Goal: Task Accomplishment & Management: Manage account settings

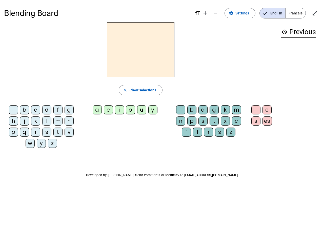
click at [206, 13] on mat-icon "add" at bounding box center [205, 13] width 6 height 6
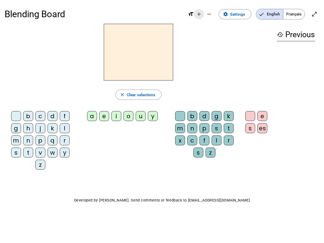
click at [216, 13] on div "Blending Board format_size add remove settings Settings English Français open_i…" at bounding box center [162, 14] width 315 height 19
click at [240, 13] on span "Settings" at bounding box center [237, 14] width 15 height 7
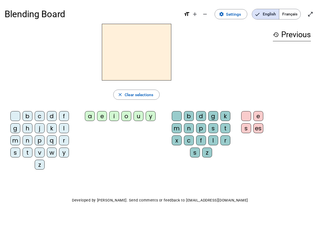
click at [272, 13] on span "English" at bounding box center [265, 14] width 27 height 10
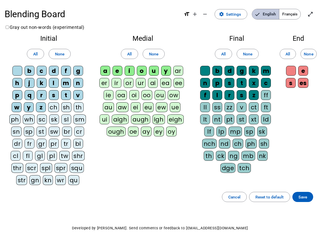
click at [272, 13] on span "English" at bounding box center [265, 14] width 27 height 10
click at [296, 13] on span "Français" at bounding box center [289, 14] width 21 height 10
click at [296, 13] on span "Français" at bounding box center [285, 14] width 29 height 10
click at [315, 13] on span "Enter full screen" at bounding box center [310, 14] width 12 height 12
click at [141, 90] on letter-bubble "oi" at bounding box center [135, 96] width 12 height 12
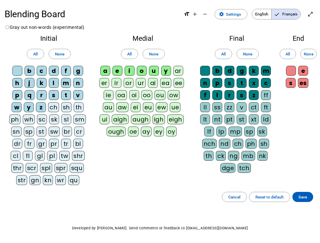
click at [14, 111] on div "w" at bounding box center [17, 107] width 10 height 10
